Goal: Task Accomplishment & Management: Manage account settings

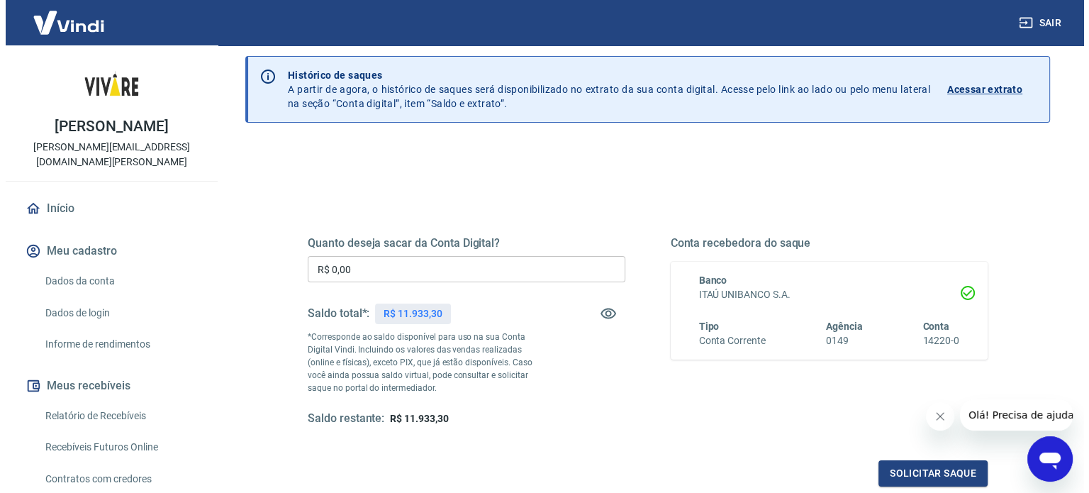
scroll to position [142, 0]
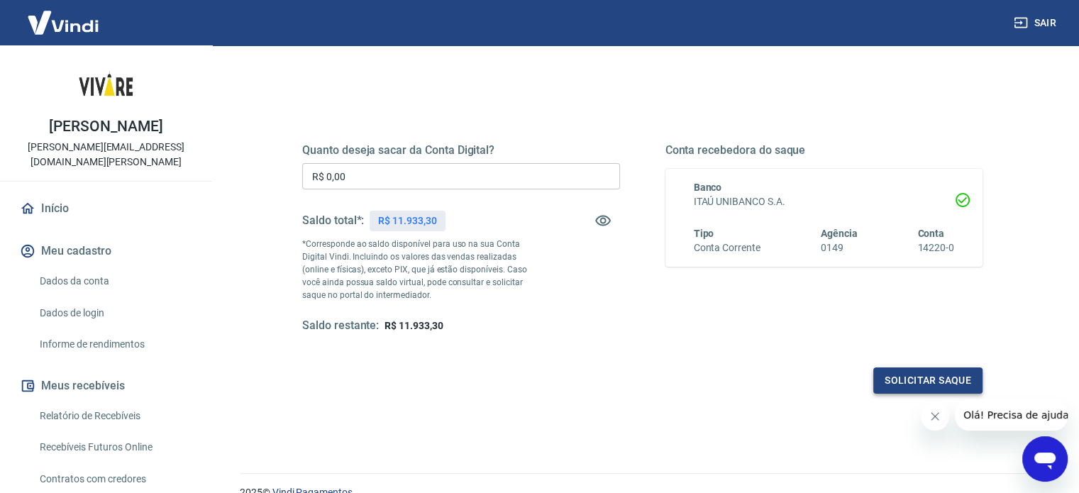
click at [914, 371] on button "Solicitar saque" at bounding box center [927, 380] width 109 height 26
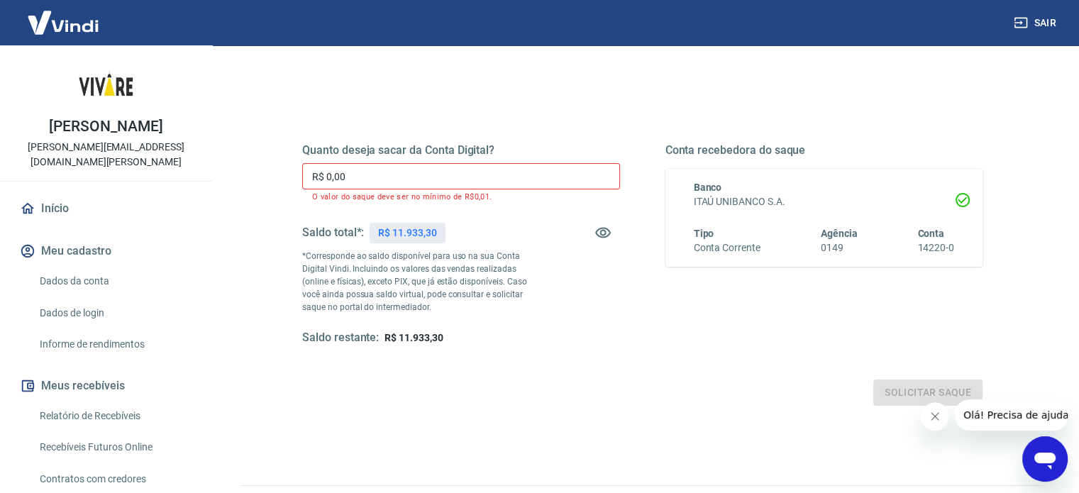
click at [381, 184] on input "R$ 0,00" at bounding box center [461, 176] width 318 height 26
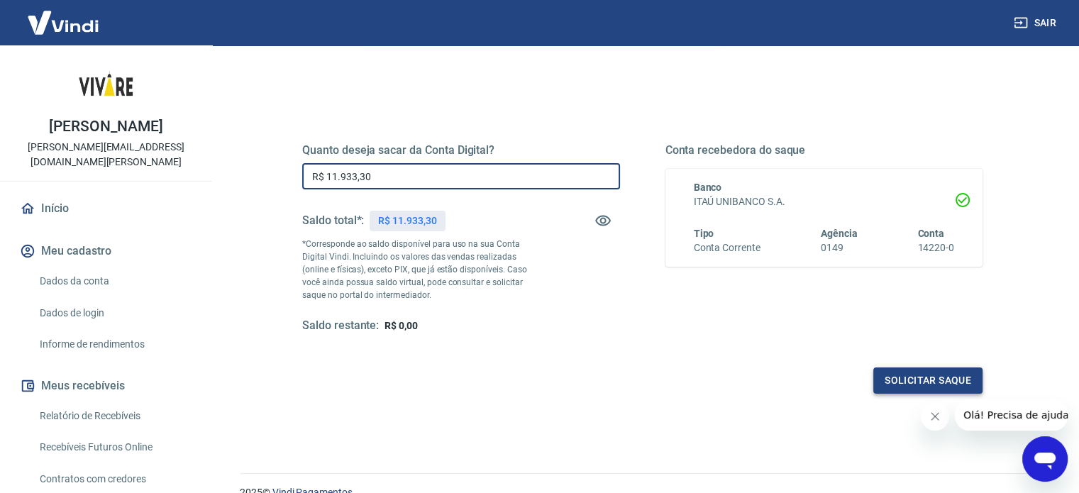
type input "R$ 11.933,30"
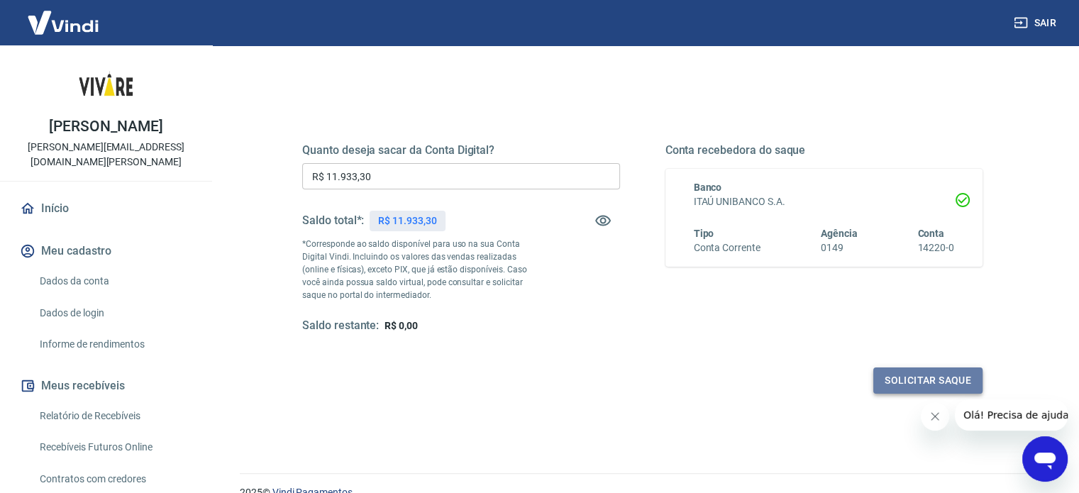
click at [928, 379] on button "Solicitar saque" at bounding box center [927, 380] width 109 height 26
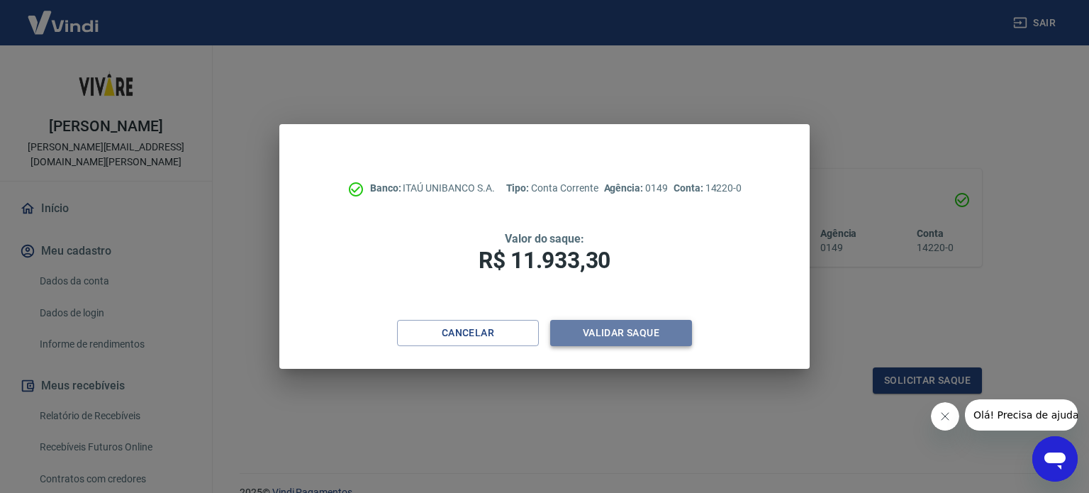
click at [625, 335] on button "Validar saque" at bounding box center [621, 333] width 142 height 26
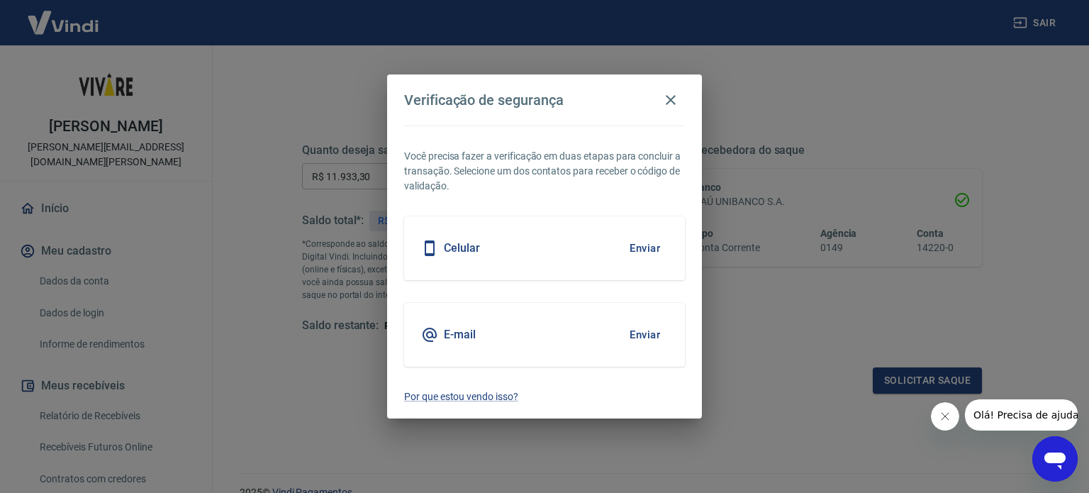
click at [592, 253] on div "Celular Enviar" at bounding box center [544, 248] width 281 height 64
click at [652, 244] on button "Enviar" at bounding box center [645, 248] width 46 height 30
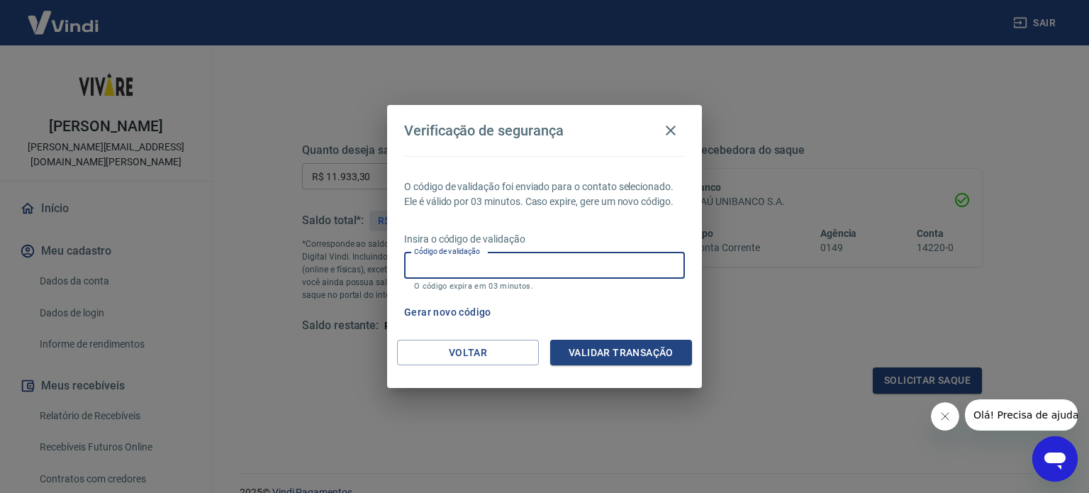
click at [498, 260] on input "Código de validação" at bounding box center [544, 265] width 281 height 26
click at [577, 235] on p "Insira o código de validação" at bounding box center [544, 239] width 281 height 15
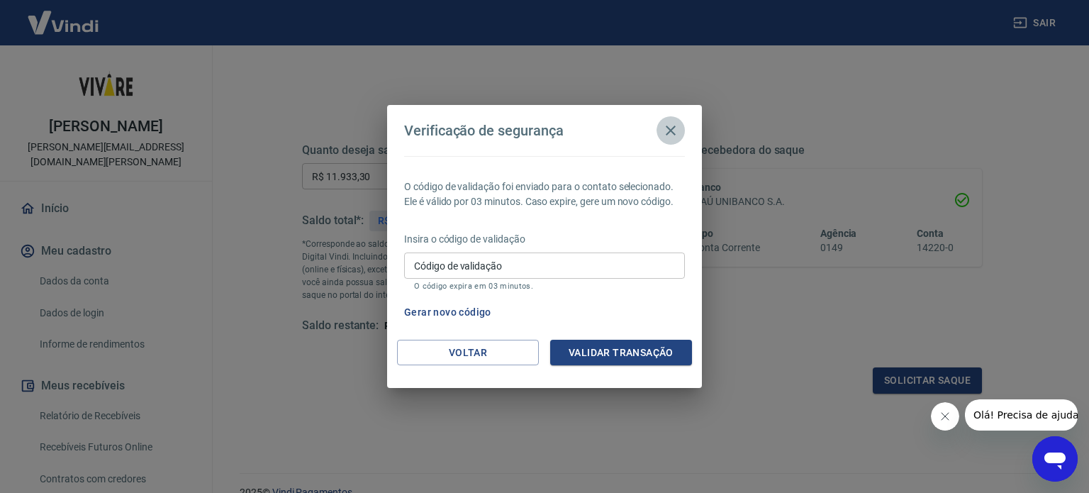
click at [671, 131] on icon "button" at bounding box center [671, 131] width 10 height 10
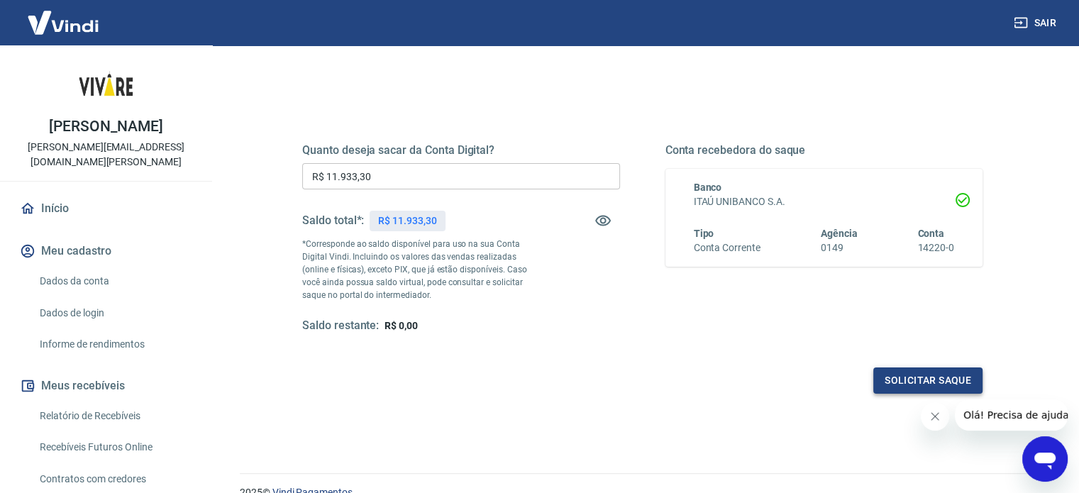
click at [919, 374] on button "Solicitar saque" at bounding box center [927, 380] width 109 height 26
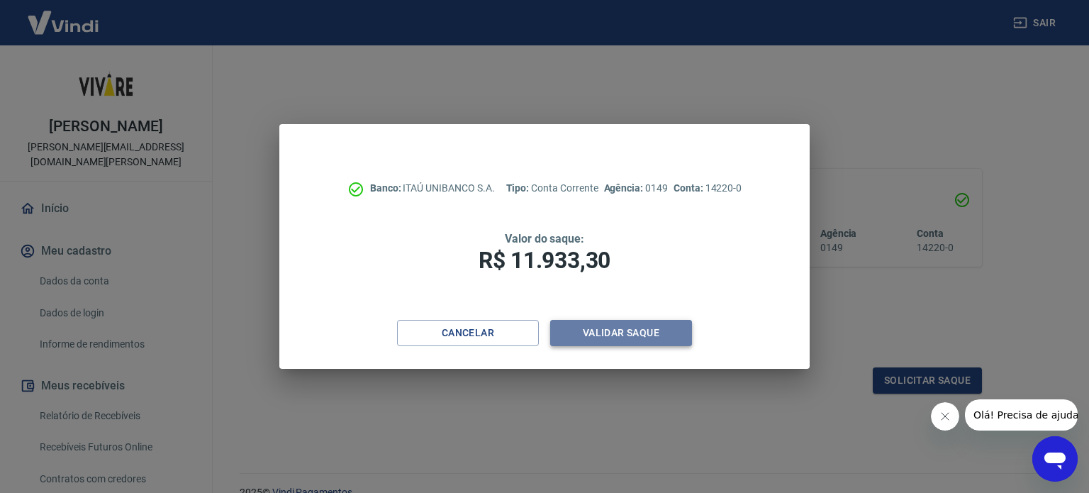
click at [613, 333] on button "Validar saque" at bounding box center [621, 333] width 142 height 26
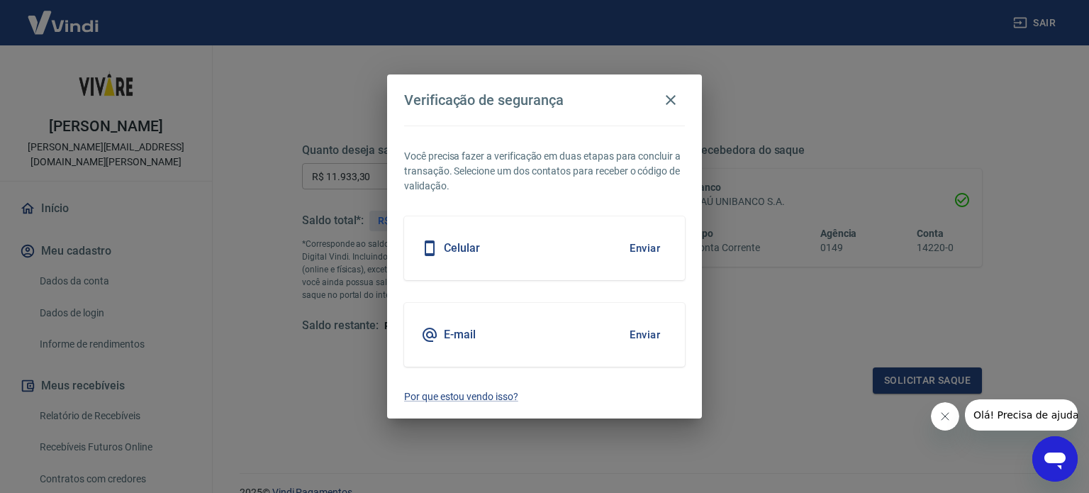
click at [650, 333] on button "Enviar" at bounding box center [645, 335] width 46 height 30
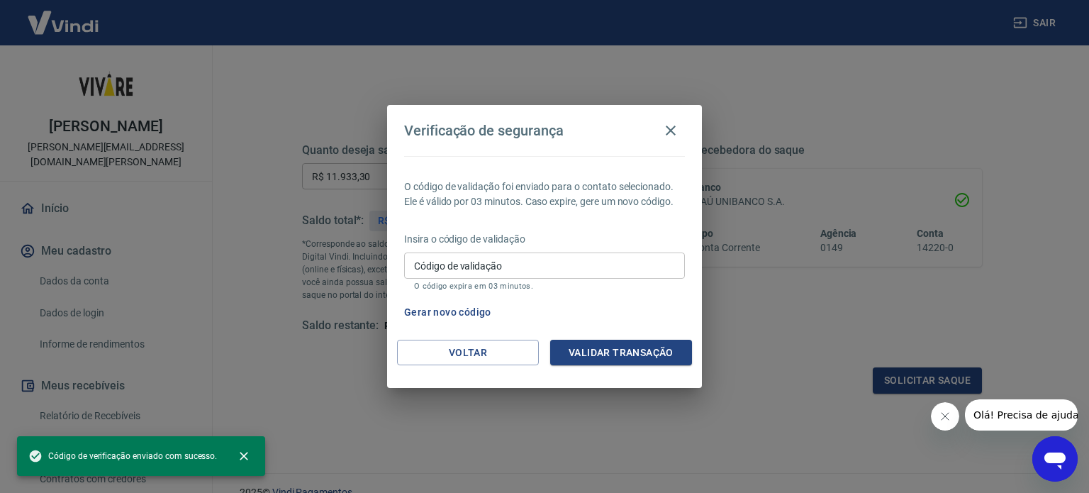
click at [474, 267] on input "Código de validação" at bounding box center [544, 265] width 281 height 26
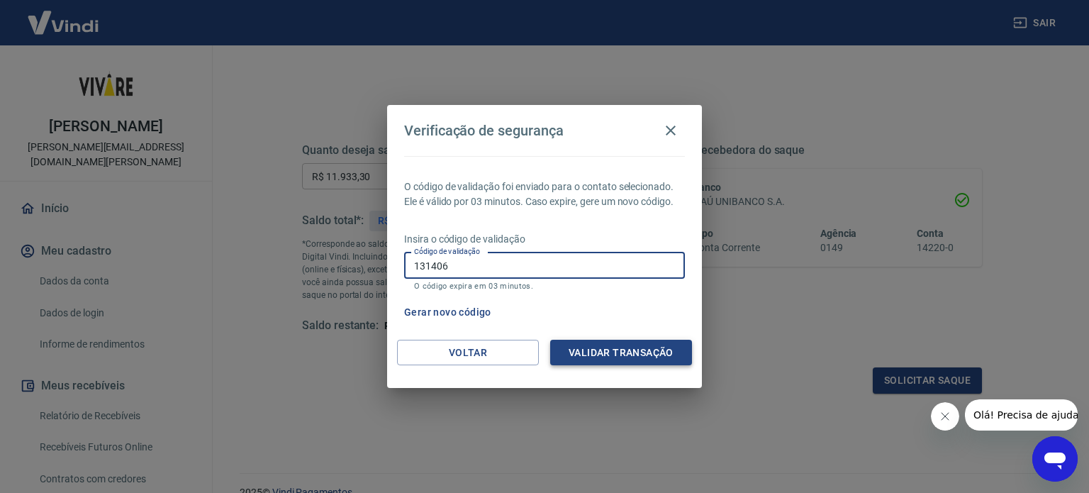
type input "131406"
click at [625, 351] on button "Validar transação" at bounding box center [621, 353] width 142 height 26
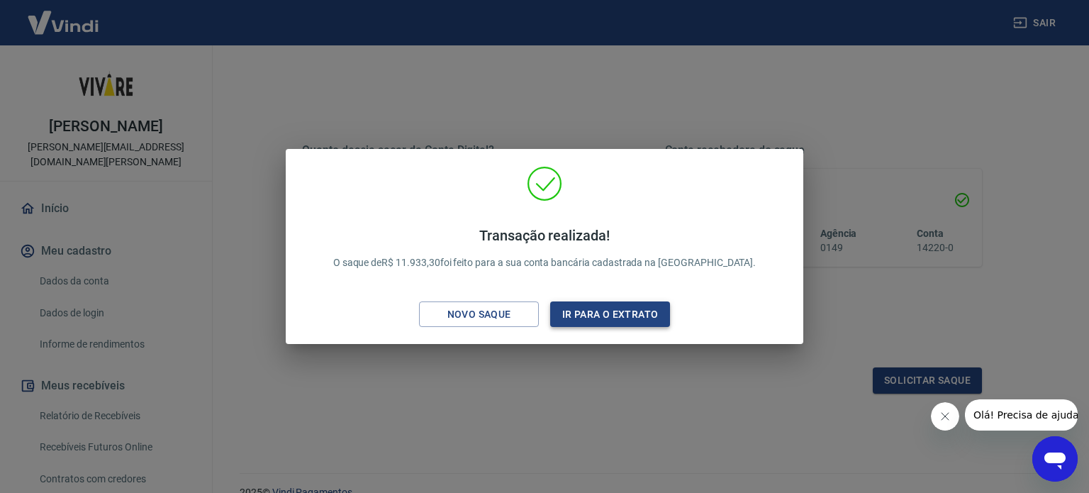
click at [596, 316] on button "Ir para o extrato" at bounding box center [610, 314] width 120 height 26
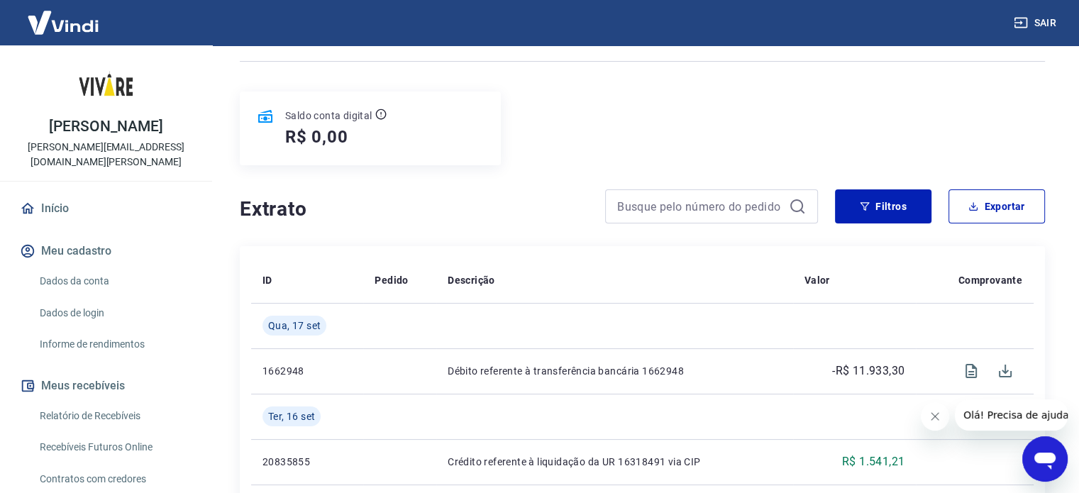
scroll to position [142, 0]
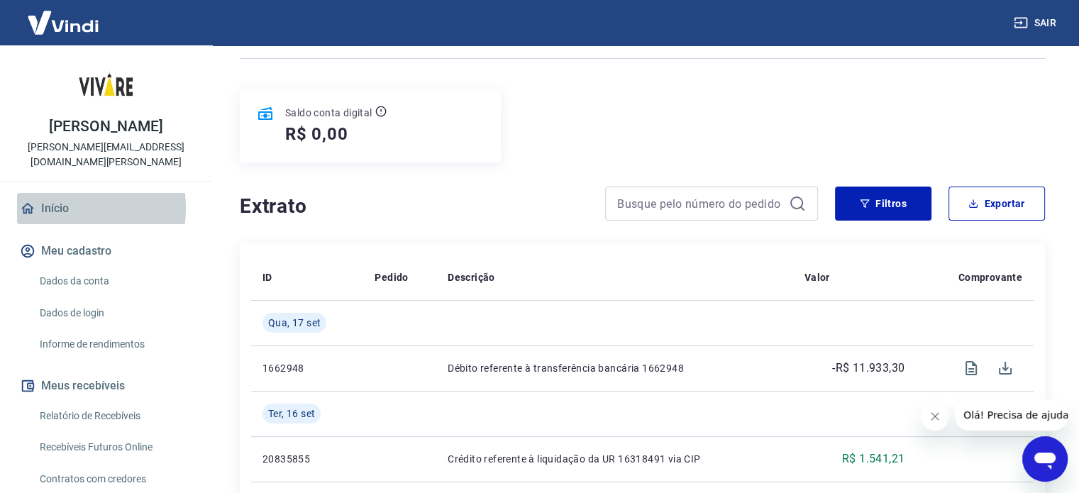
click at [45, 194] on link "Início" at bounding box center [106, 208] width 178 height 31
